Goal: Task Accomplishment & Management: Manage account settings

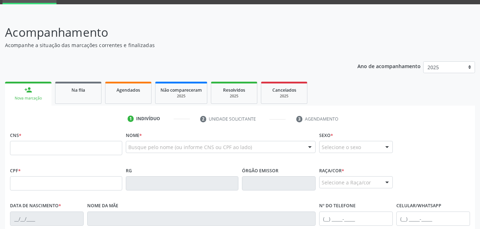
scroll to position [35, 0]
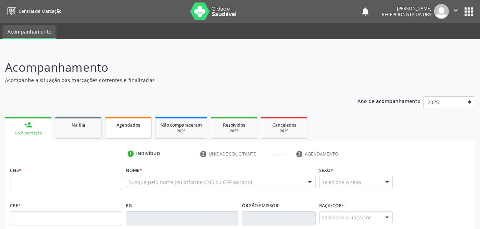
click at [130, 134] on link "Agendados" at bounding box center [128, 128] width 46 height 22
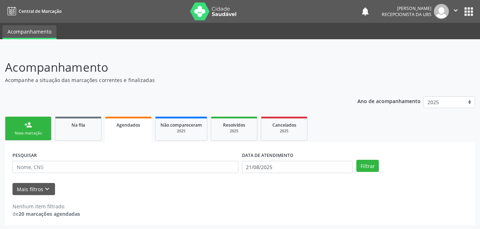
click at [445, 9] on img at bounding box center [441, 11] width 15 height 15
click at [451, 9] on button "" at bounding box center [456, 11] width 14 height 15
click at [451, 41] on link "Sair" at bounding box center [437, 44] width 49 height 10
